Goal: Information Seeking & Learning: Find specific fact

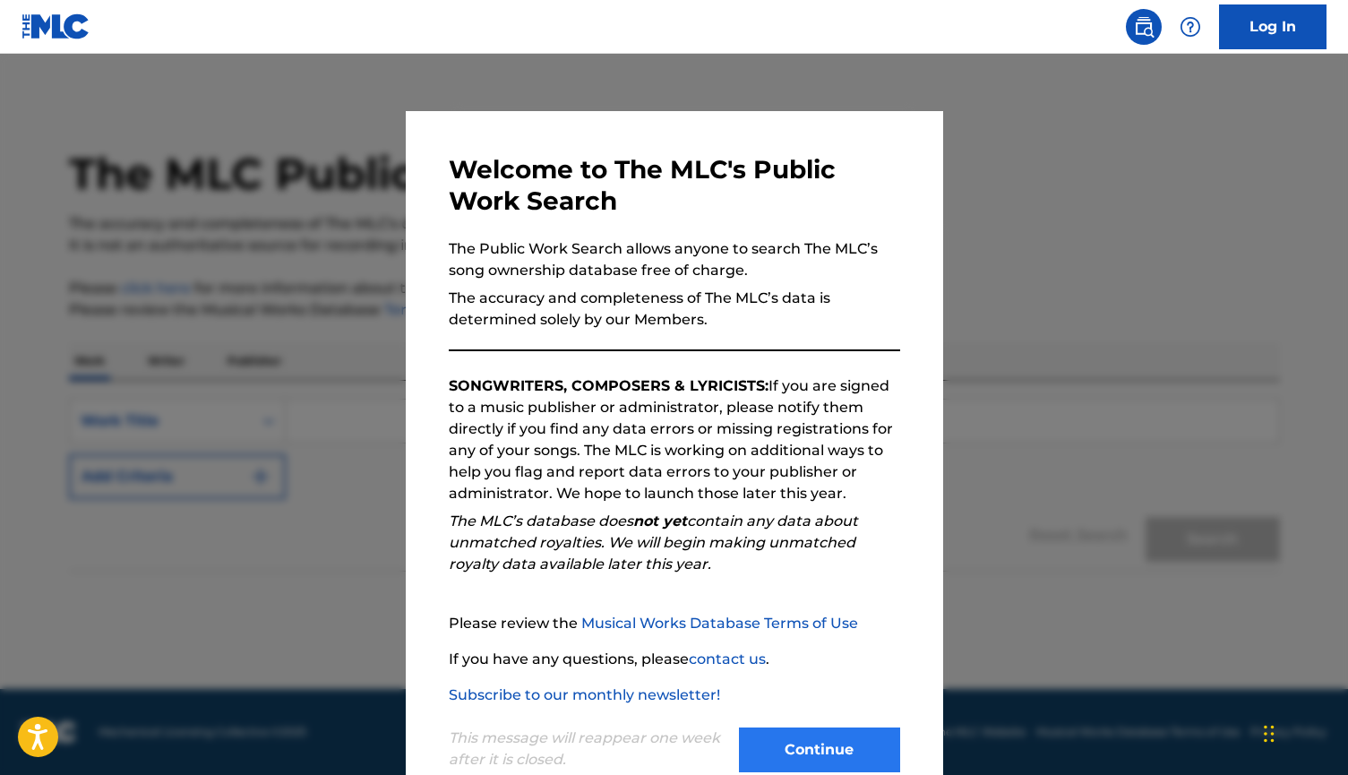
click at [829, 747] on button "Continue" at bounding box center [819, 749] width 161 height 45
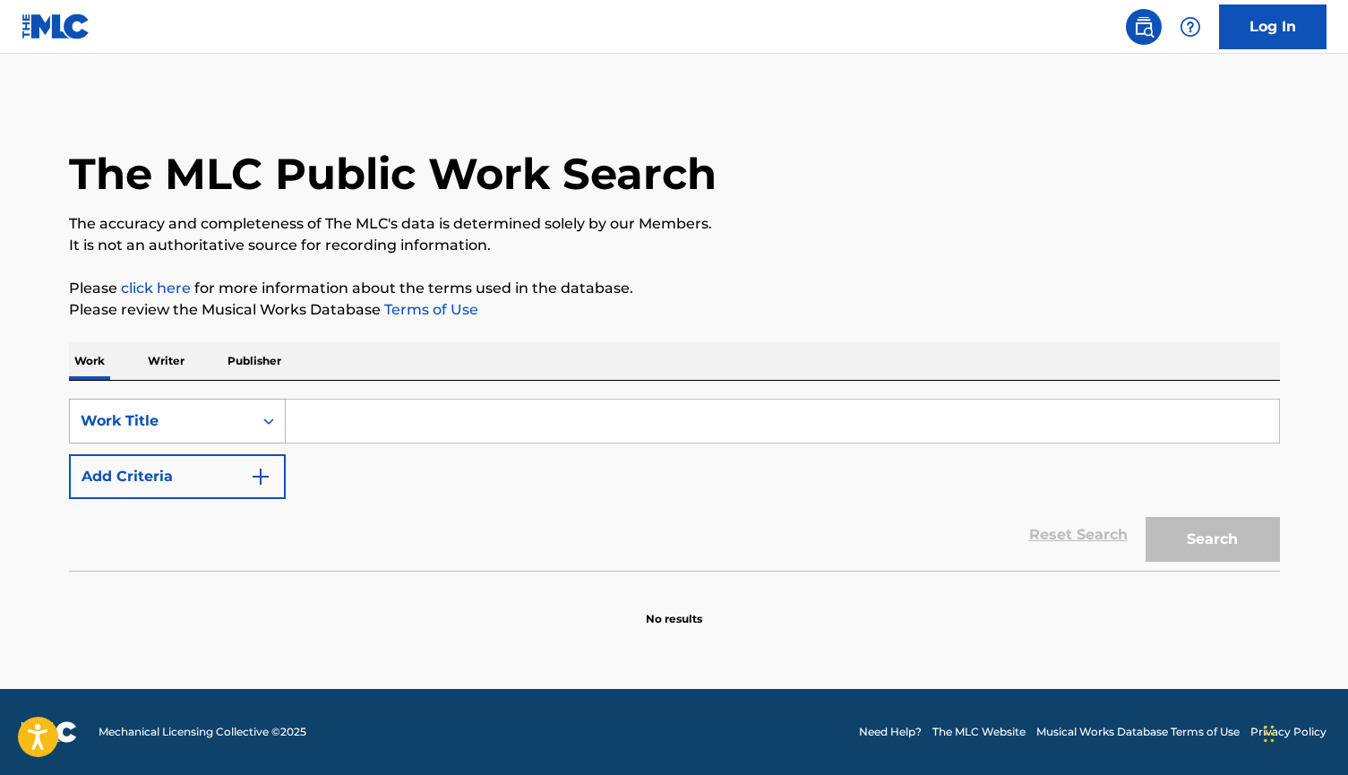
click at [260, 417] on icon "Search Form" at bounding box center [269, 421] width 18 height 18
click at [380, 518] on div "Reset Search Search" at bounding box center [674, 535] width 1211 height 72
click at [254, 489] on button "Add Criteria" at bounding box center [177, 476] width 217 height 45
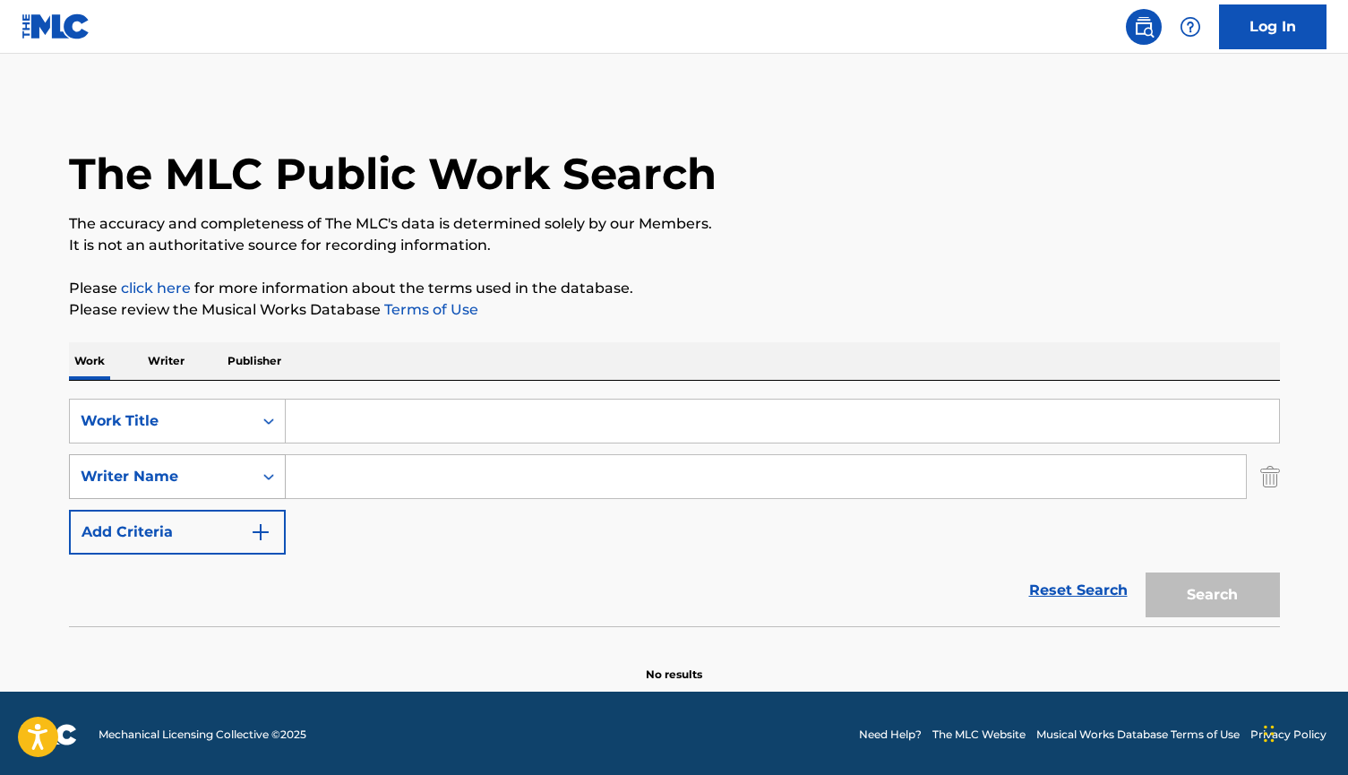
click at [261, 484] on icon "Search Form" at bounding box center [269, 476] width 18 height 18
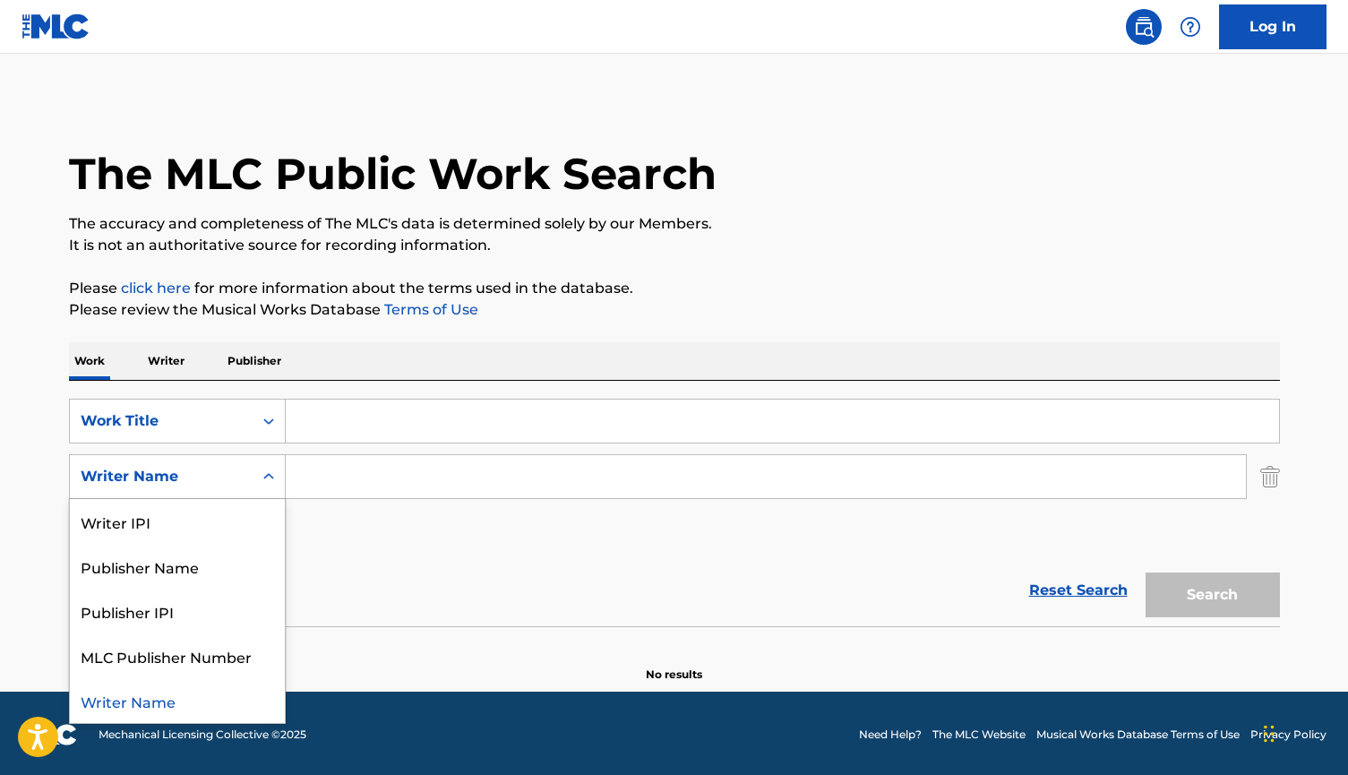
click at [261, 484] on icon "Search Form" at bounding box center [269, 476] width 18 height 18
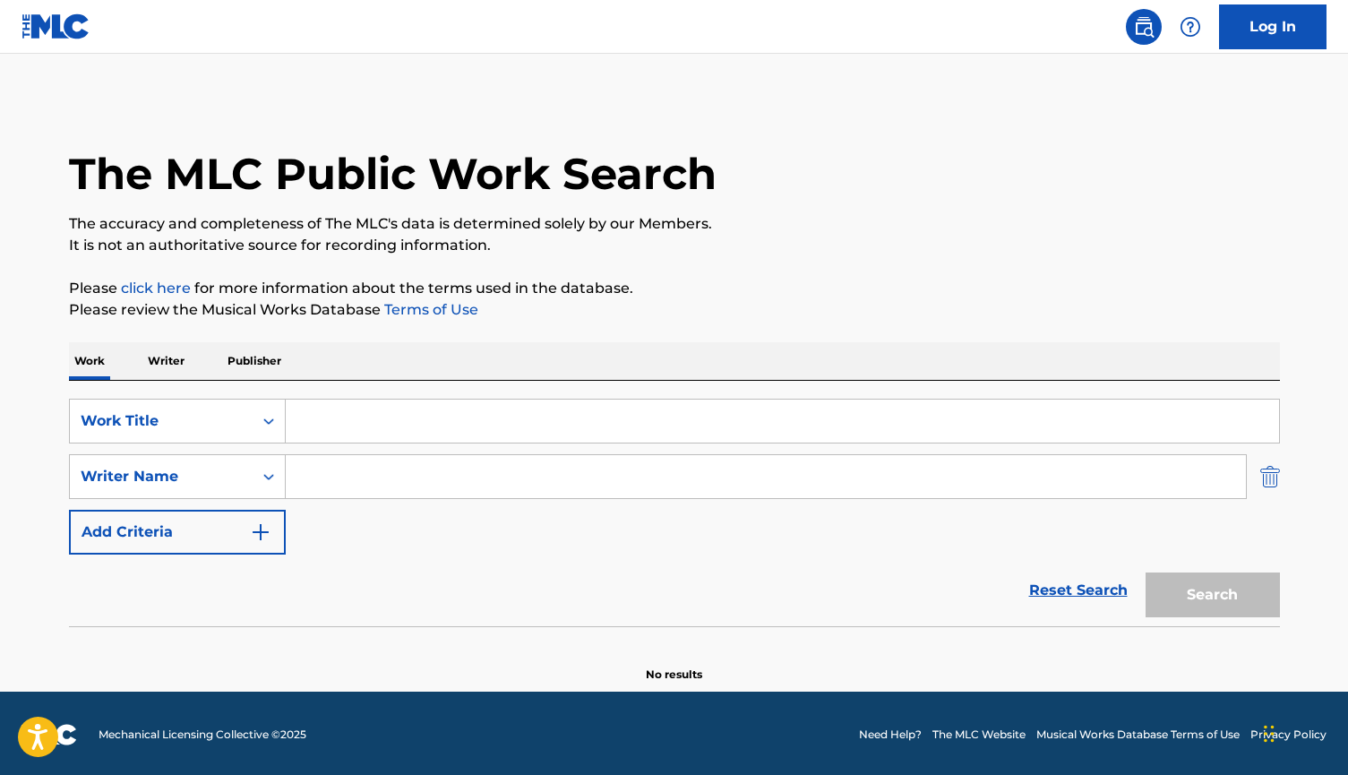
click at [1276, 477] on img "Search Form" at bounding box center [1270, 476] width 20 height 45
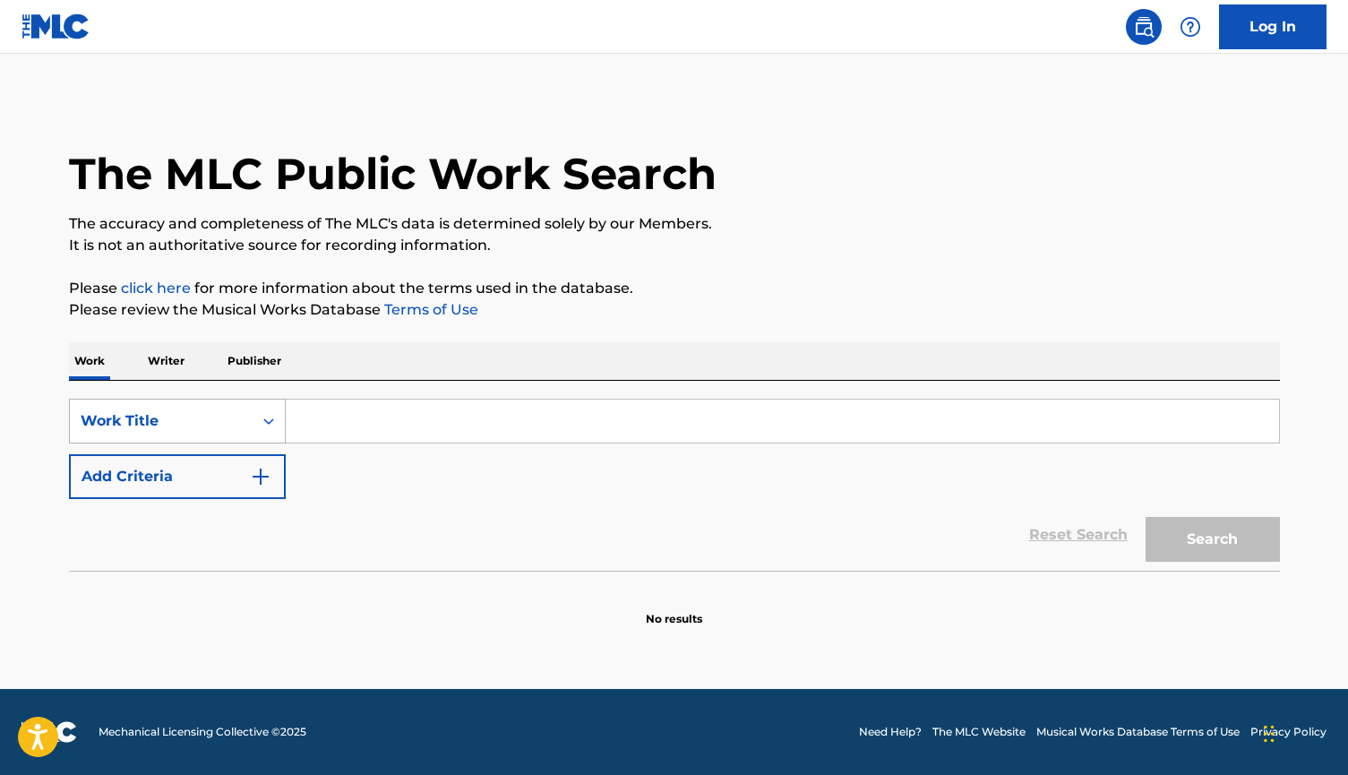
click at [248, 415] on div "Work Title" at bounding box center [161, 421] width 183 height 34
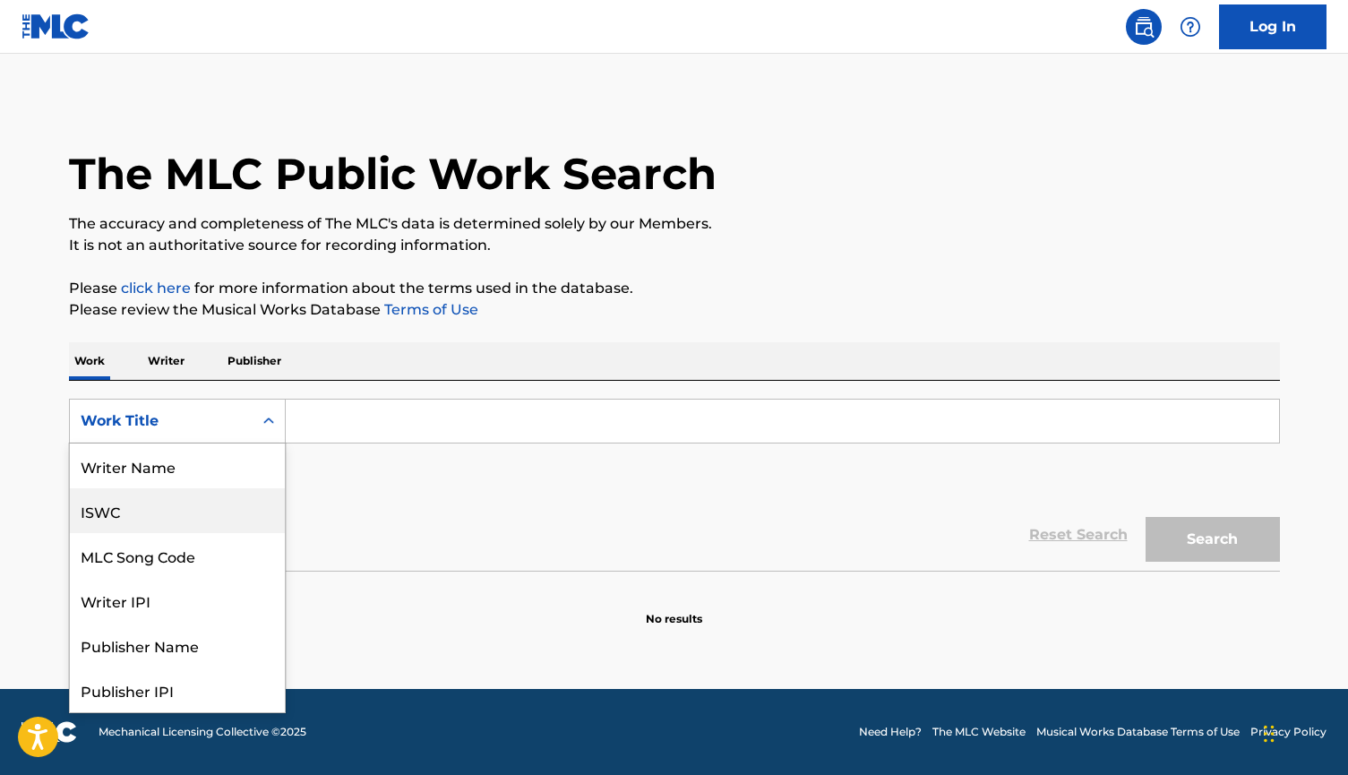
click at [221, 511] on div "ISWC" at bounding box center [177, 510] width 215 height 45
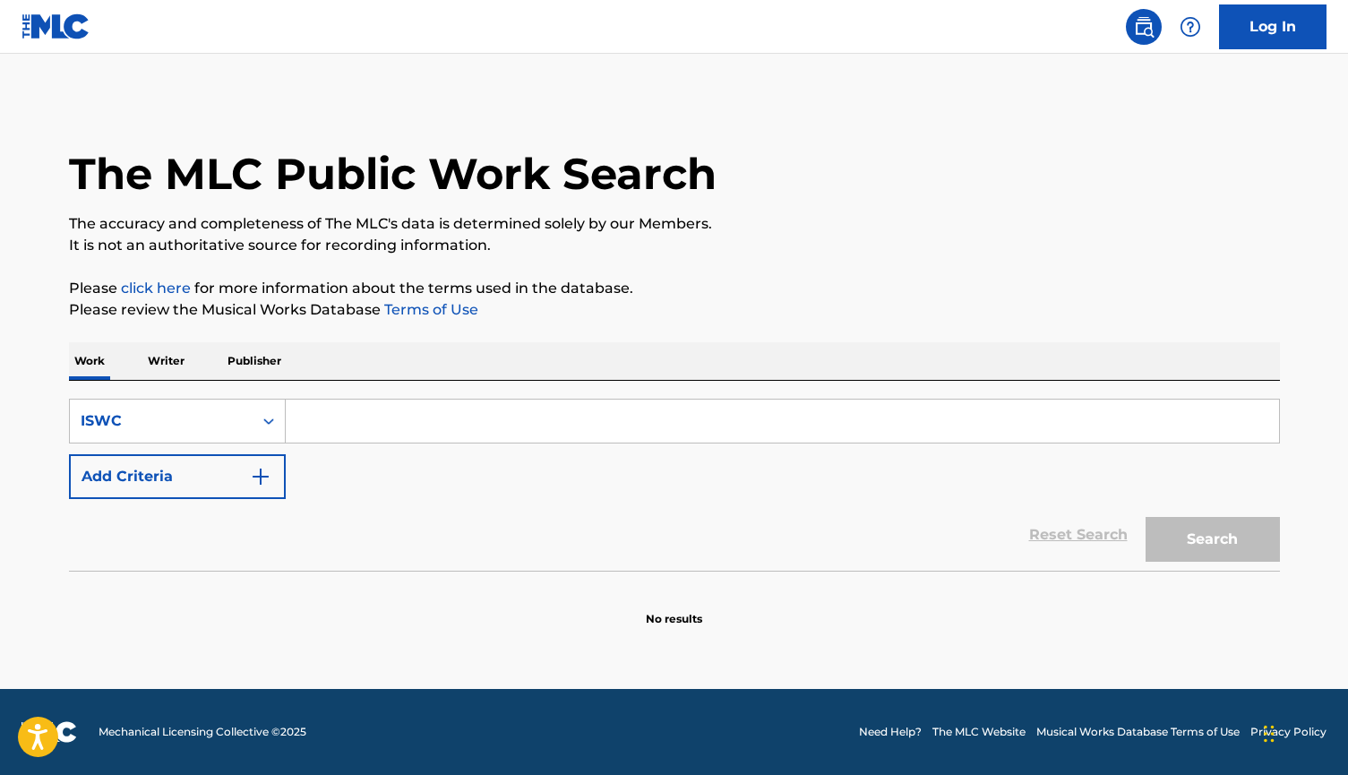
click at [445, 399] on input "Search Form" at bounding box center [782, 420] width 993 height 43
paste input "T8041903112"
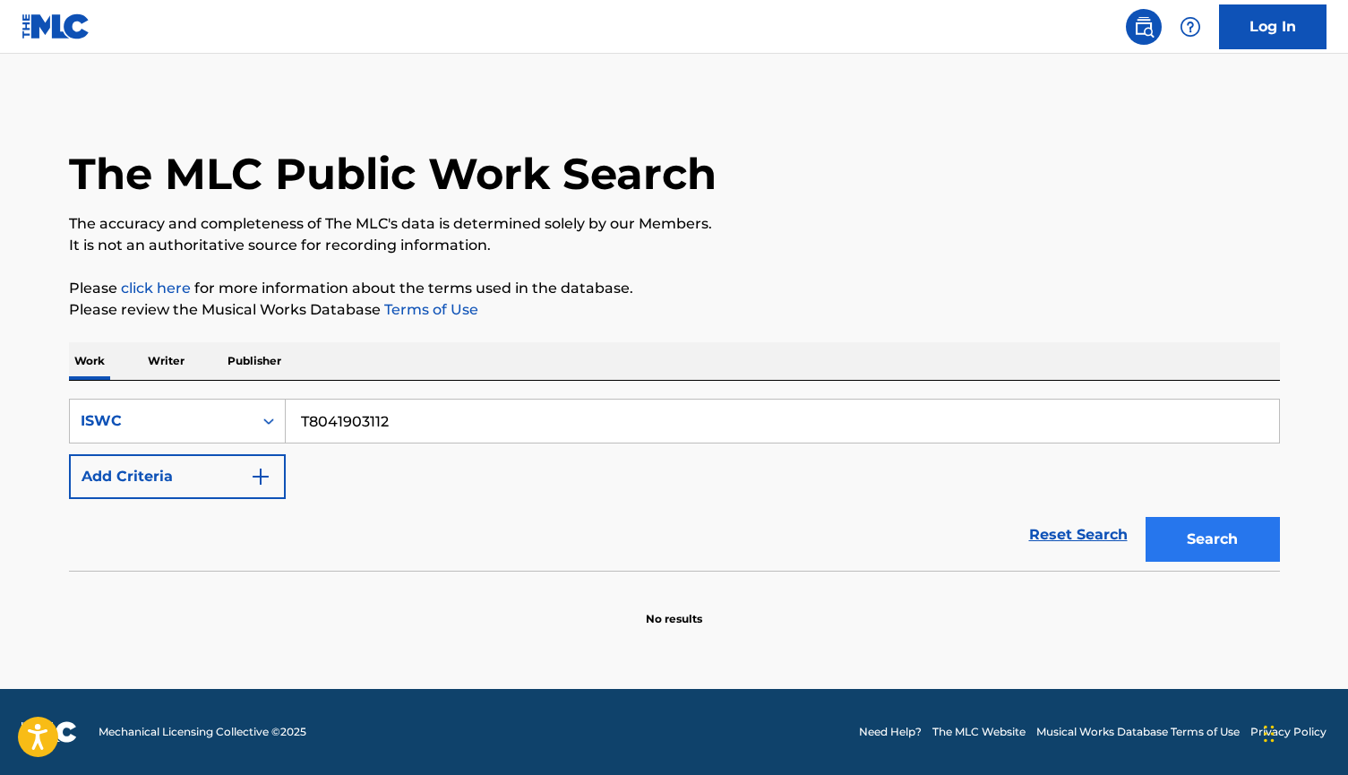
click at [1221, 543] on button "Search" at bounding box center [1212, 539] width 134 height 45
drag, startPoint x: 474, startPoint y: 425, endPoint x: 306, endPoint y: 425, distance: 167.4
click at [306, 425] on input "T8041903112" at bounding box center [782, 420] width 993 height 43
type input "T"
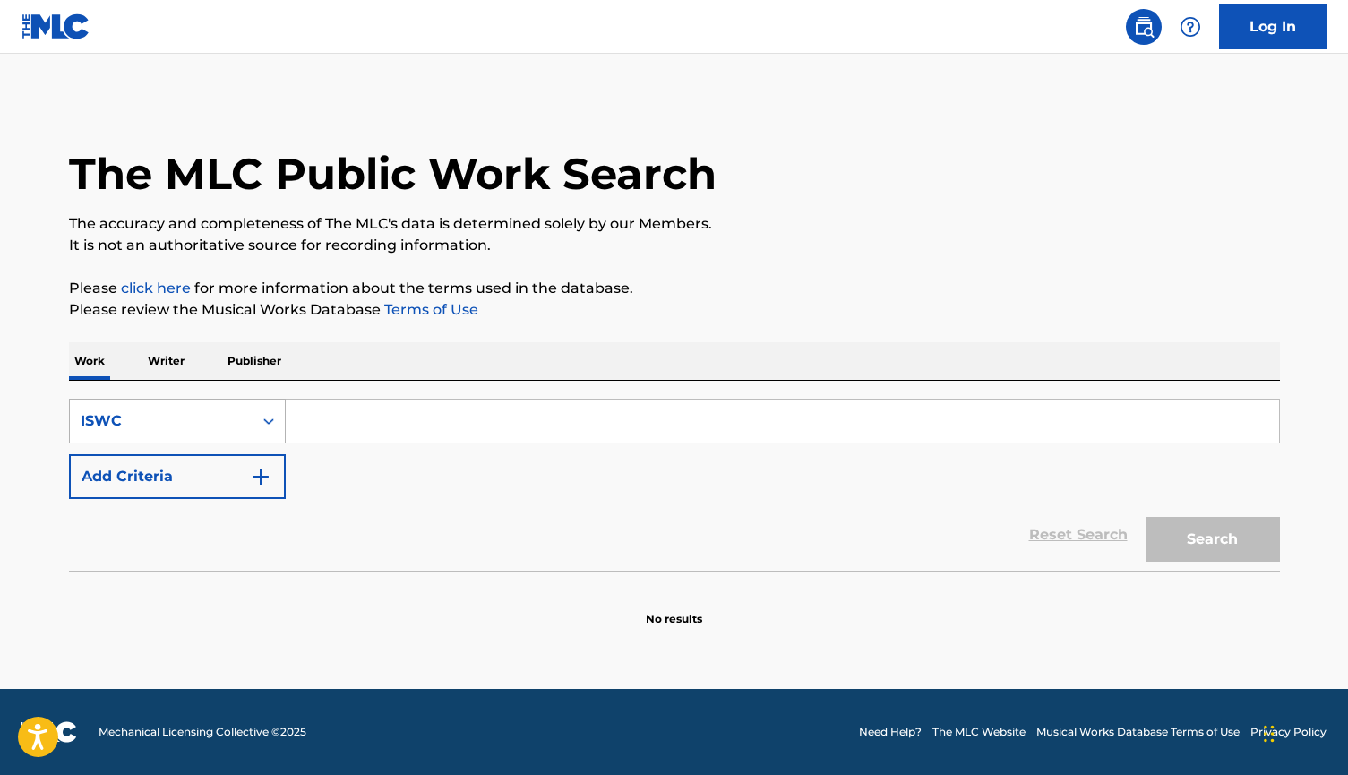
click at [168, 432] on div "ISWC" at bounding box center [161, 421] width 183 height 34
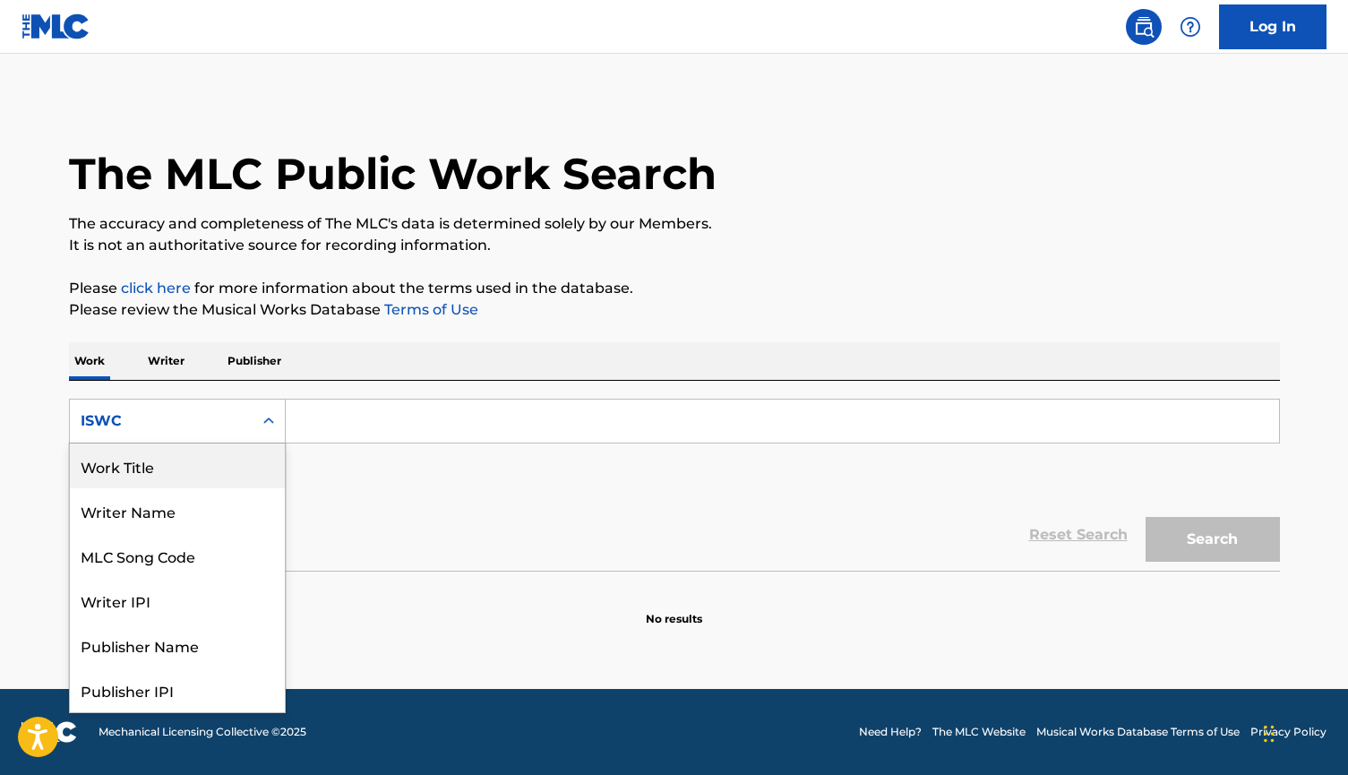
click at [183, 473] on div "Work Title" at bounding box center [177, 465] width 215 height 45
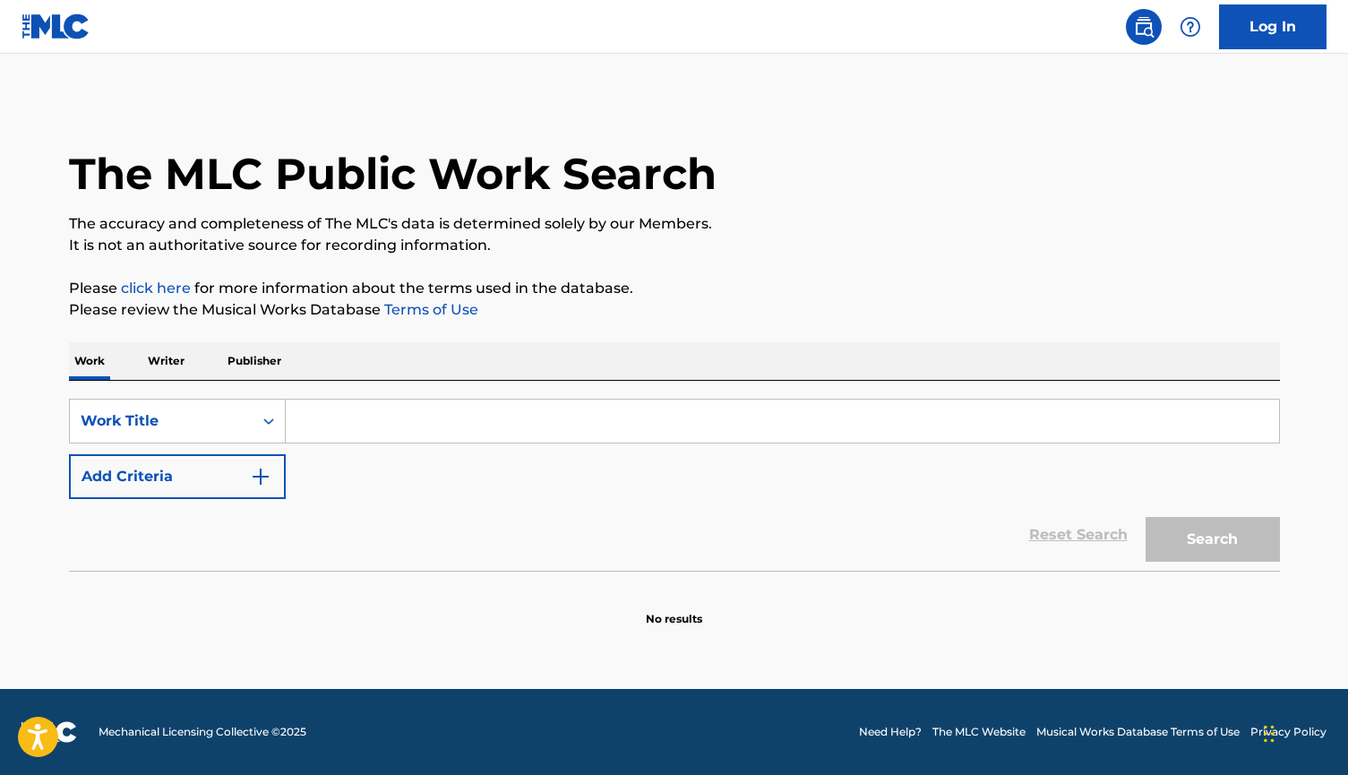
click at [341, 419] on input "Search Form" at bounding box center [782, 420] width 993 height 43
type input "2 AM"
click at [1211, 539] on button "Search" at bounding box center [1212, 539] width 134 height 45
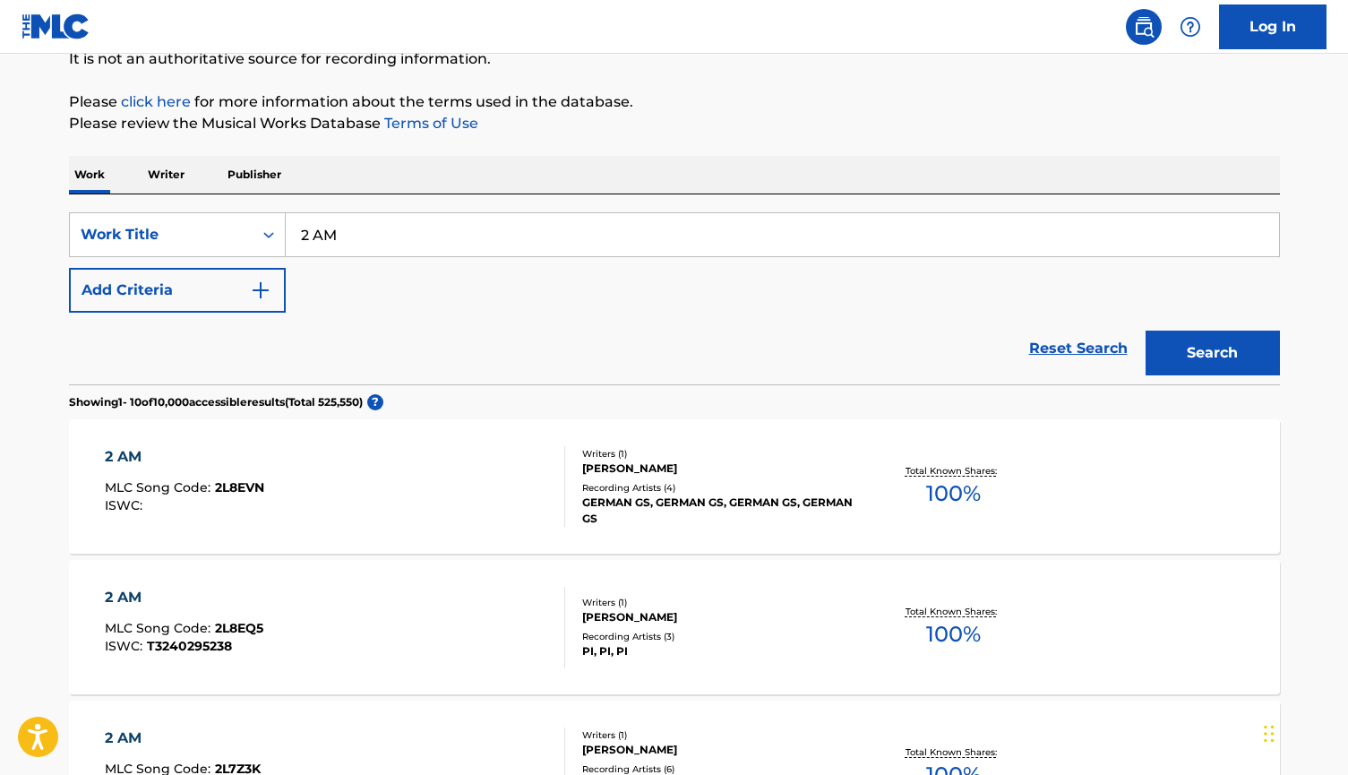
scroll to position [172, 0]
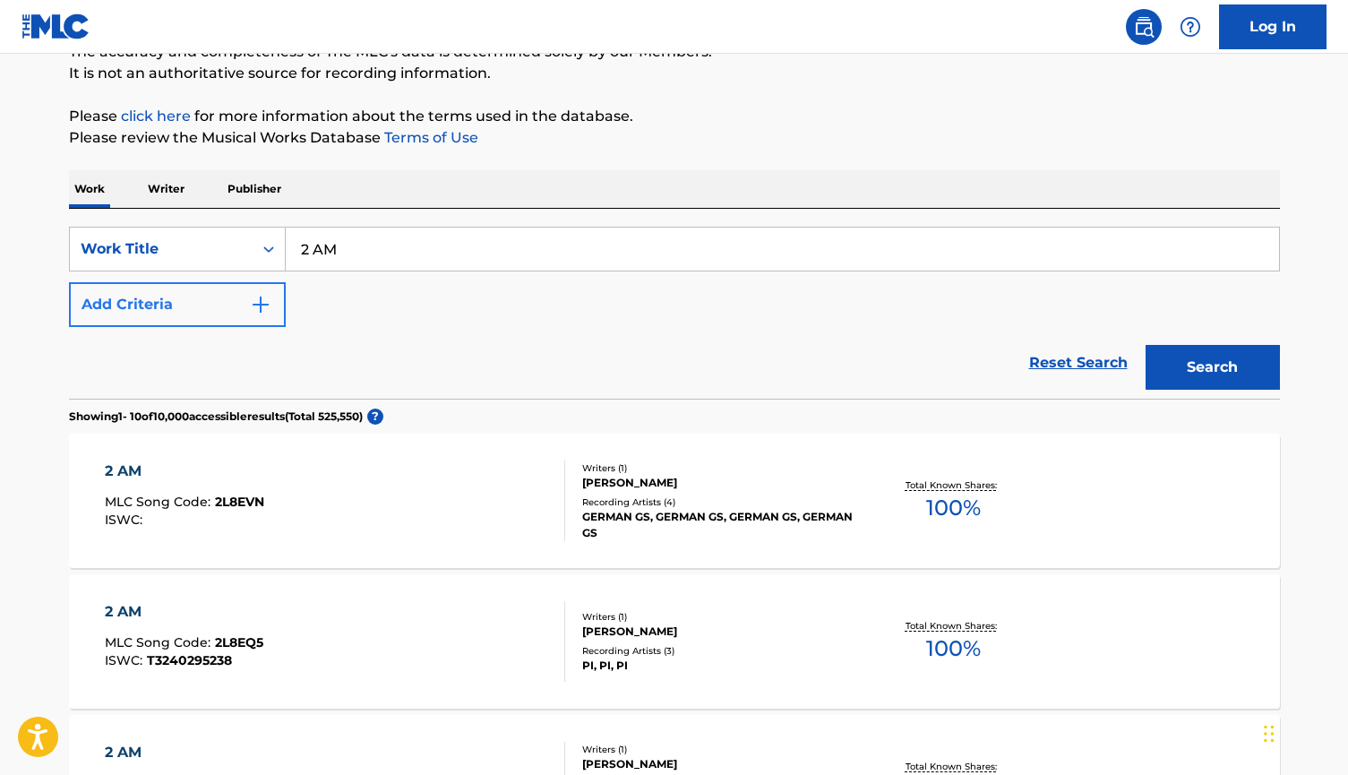
click at [260, 295] on img "Search Form" at bounding box center [260, 304] width 21 height 21
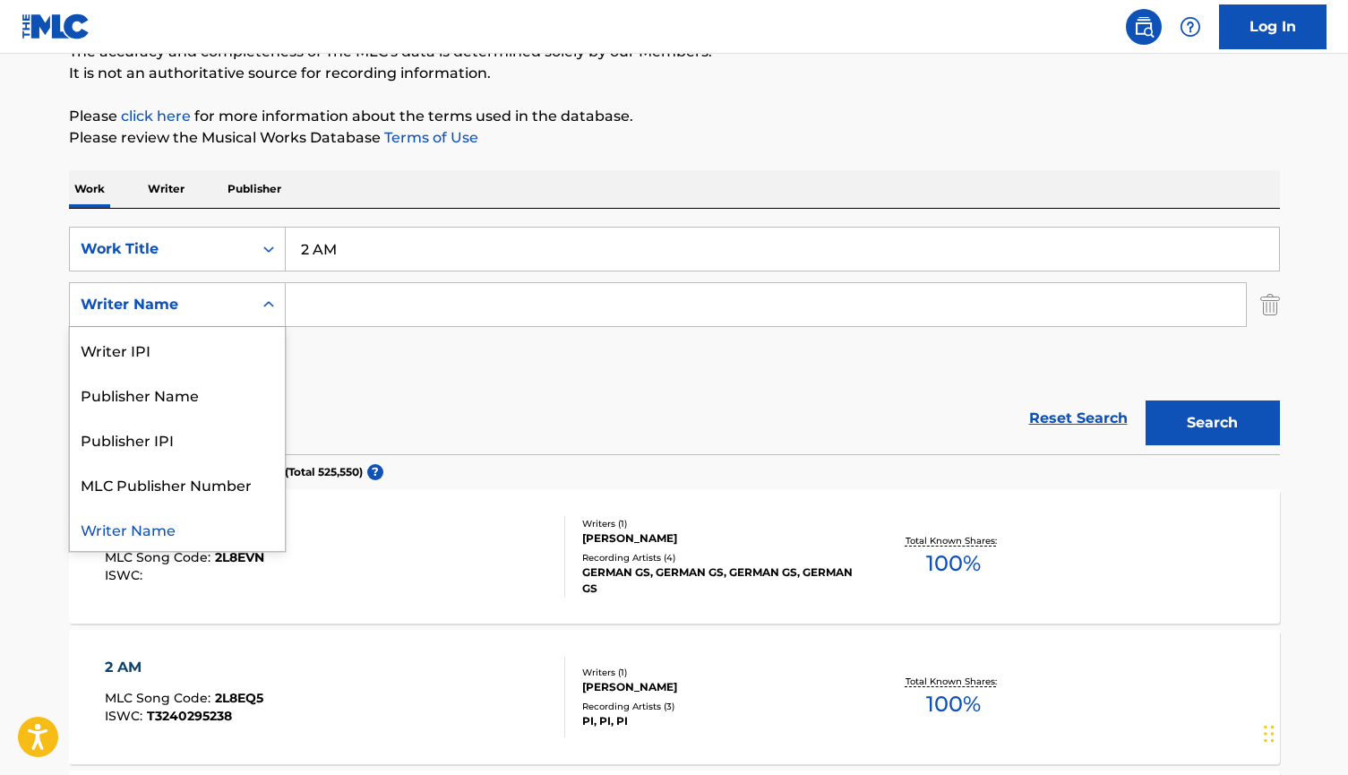
click at [264, 298] on icon "Search Form" at bounding box center [269, 304] width 18 height 18
click at [185, 341] on div "Writer IPI" at bounding box center [177, 349] width 215 height 45
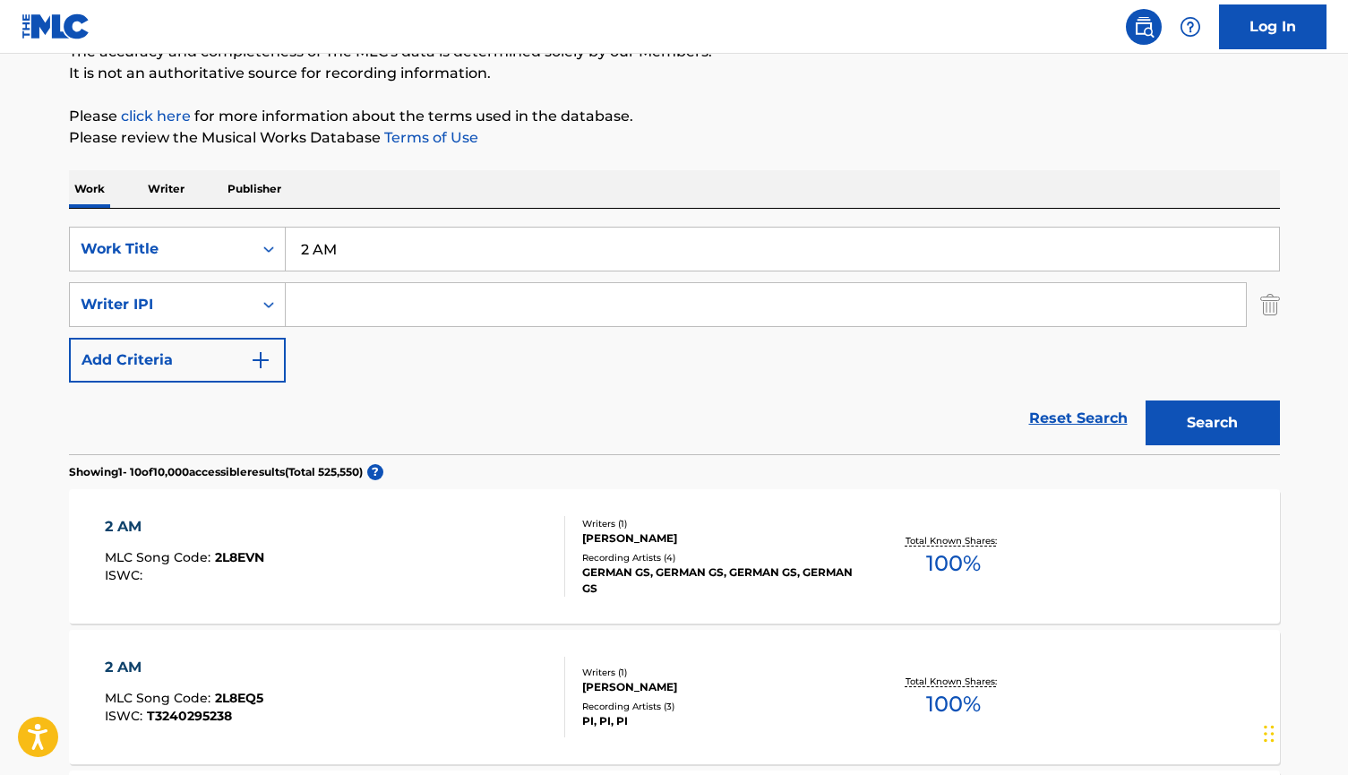
click at [432, 288] on input "Search Form" at bounding box center [766, 304] width 960 height 43
paste input "818782402"
type input "818782402"
click at [1178, 423] on button "Search" at bounding box center [1212, 422] width 134 height 45
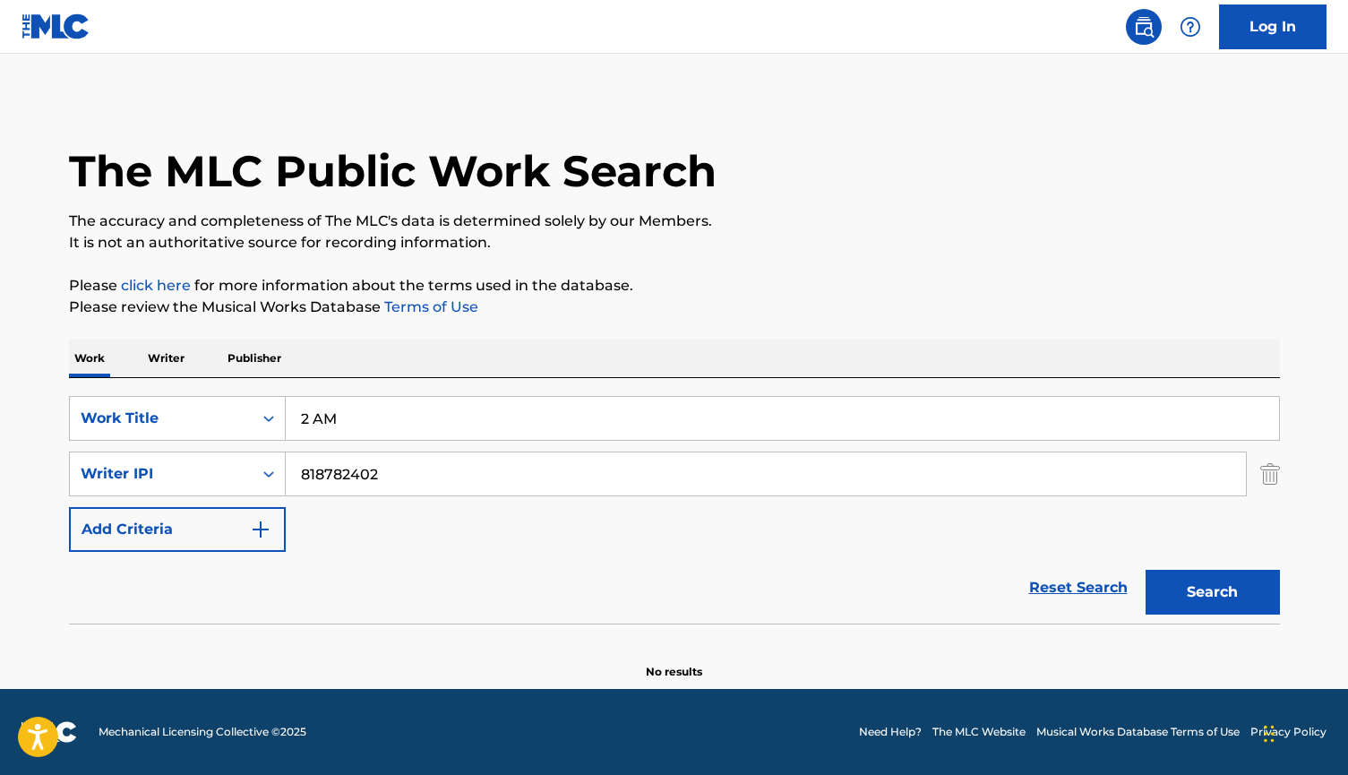
scroll to position [3, 0]
click at [270, 477] on icon "Search Form" at bounding box center [269, 474] width 18 height 18
click at [256, 482] on div "Search Form" at bounding box center [268, 474] width 32 height 32
click at [1269, 470] on img "Search Form" at bounding box center [1270, 473] width 20 height 45
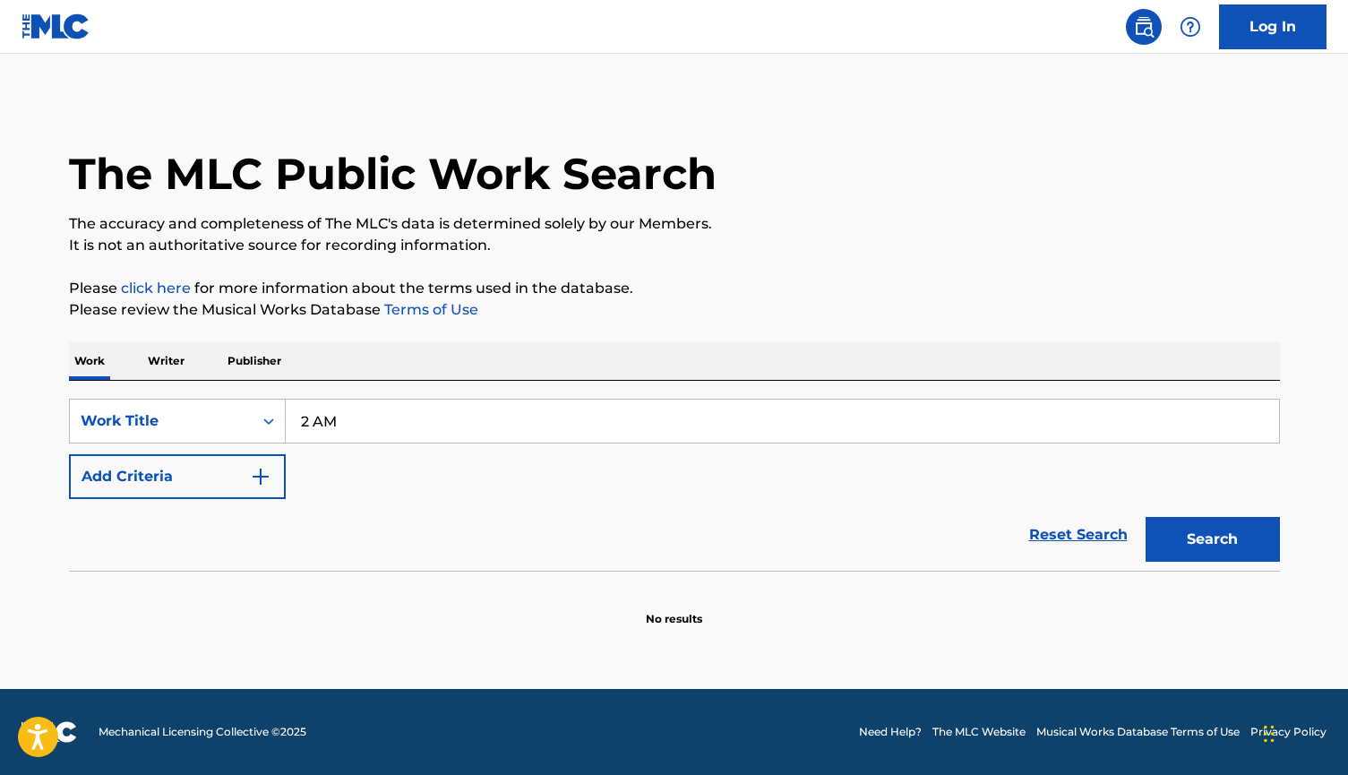
scroll to position [0, 0]
click at [1040, 529] on link "Reset Search" at bounding box center [1078, 534] width 116 height 39
click at [681, 1] on nav "Log In" at bounding box center [674, 27] width 1348 height 54
